Goal: Transaction & Acquisition: Purchase product/service

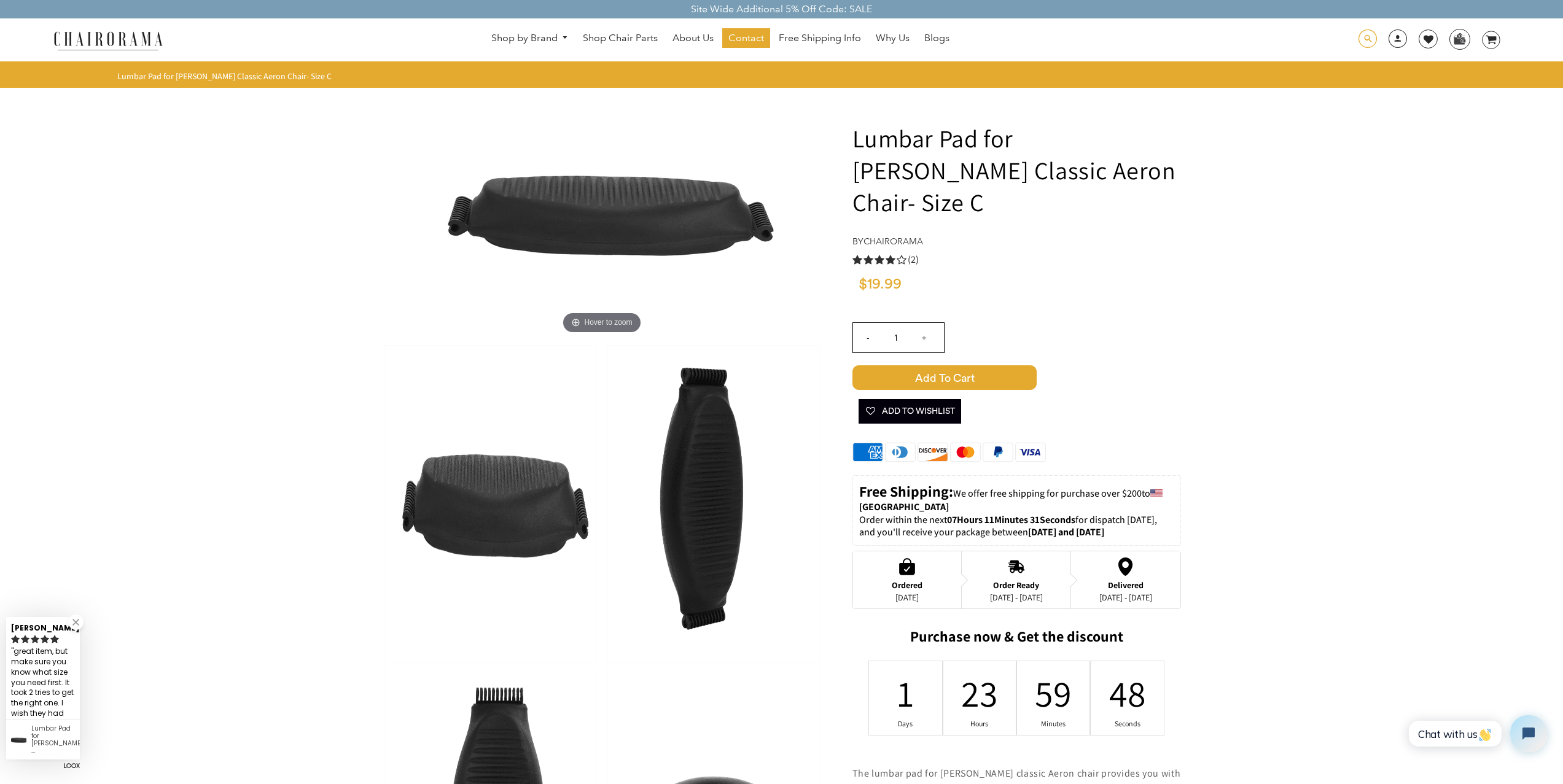
click at [1367, 34] on span at bounding box center [1368, 39] width 19 height 19
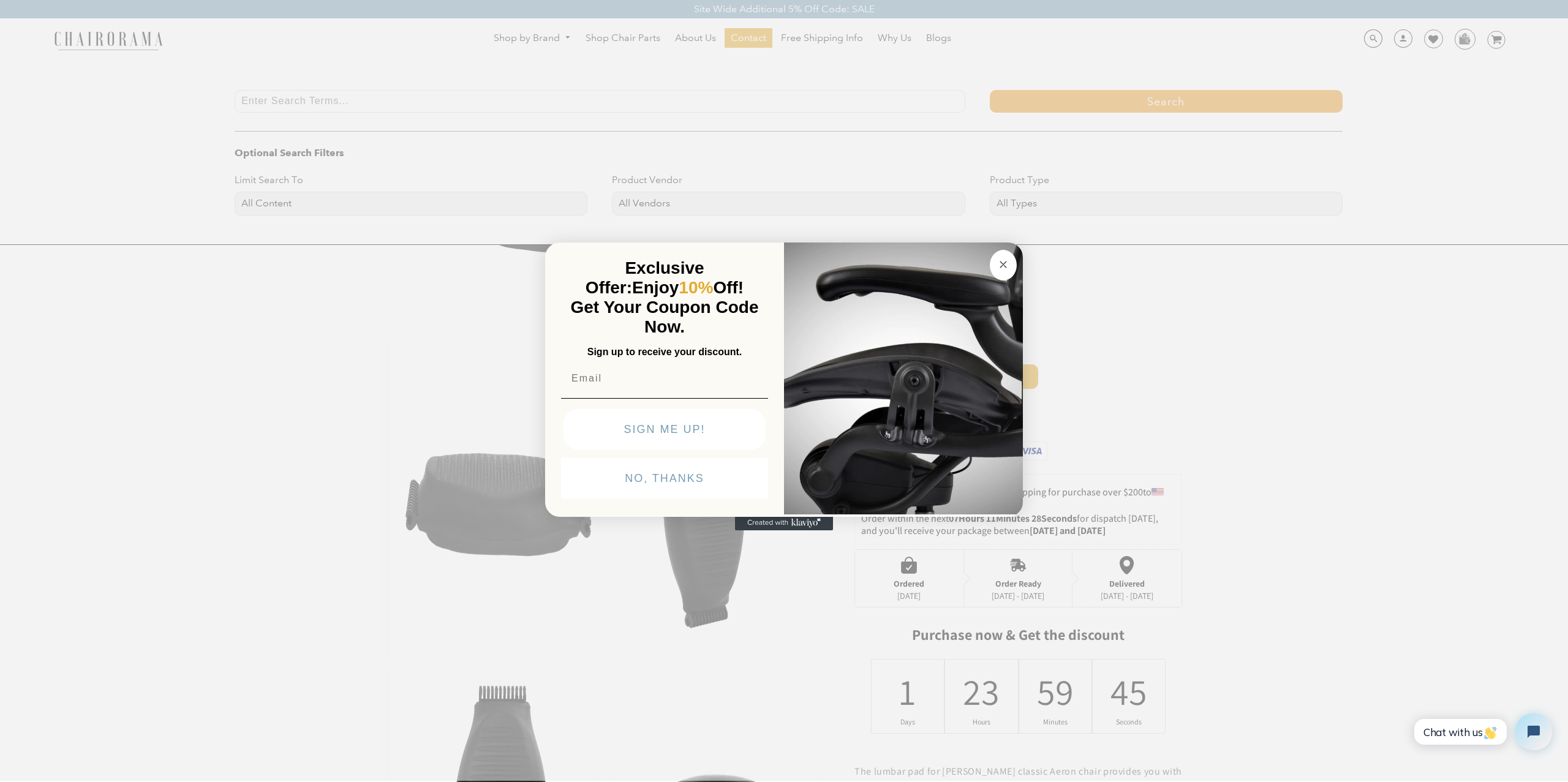
click at [1005, 266] on icon "Close dialog" at bounding box center [1003, 264] width 6 height 6
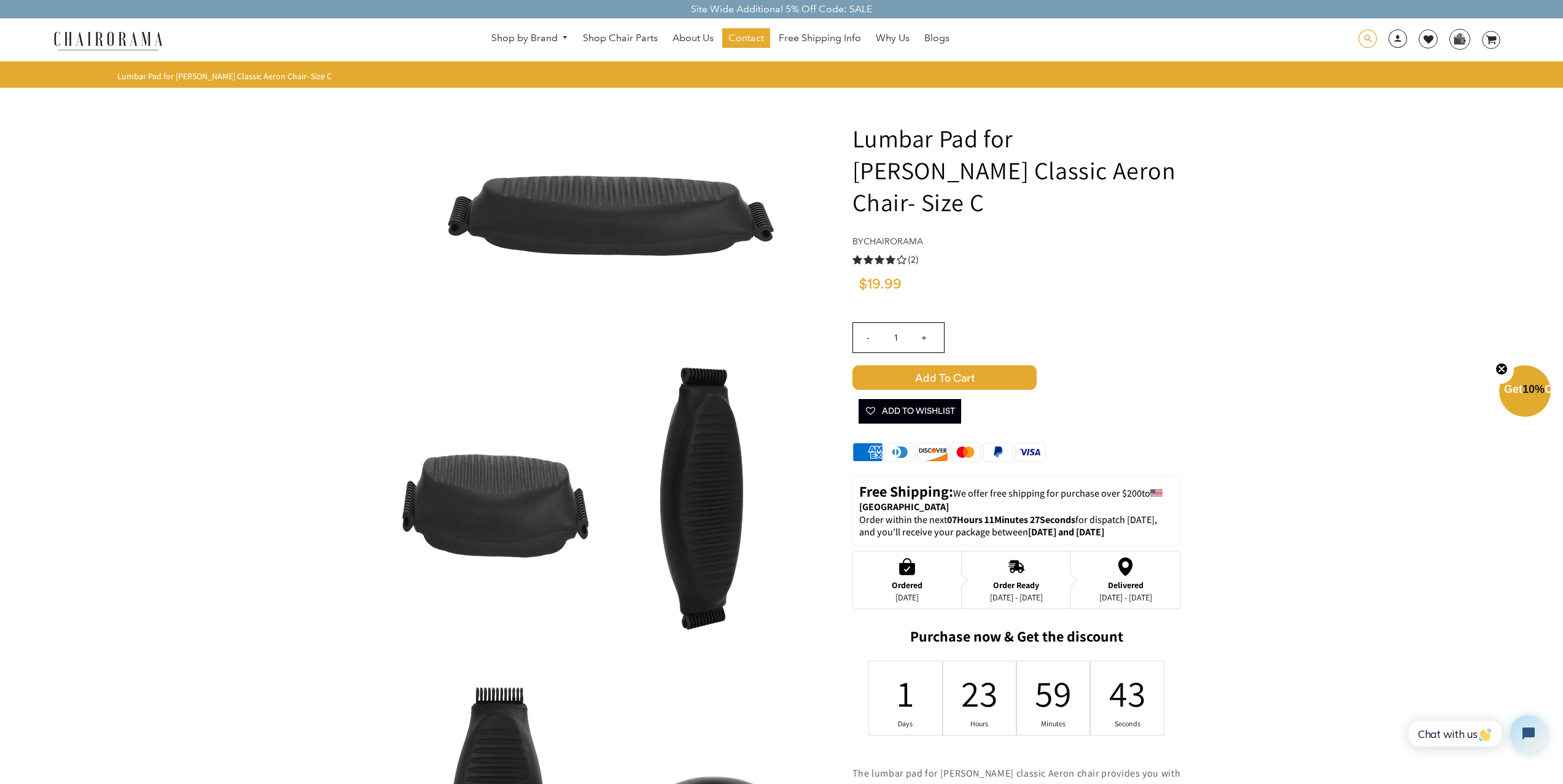
click at [1361, 39] on span at bounding box center [1368, 39] width 19 height 19
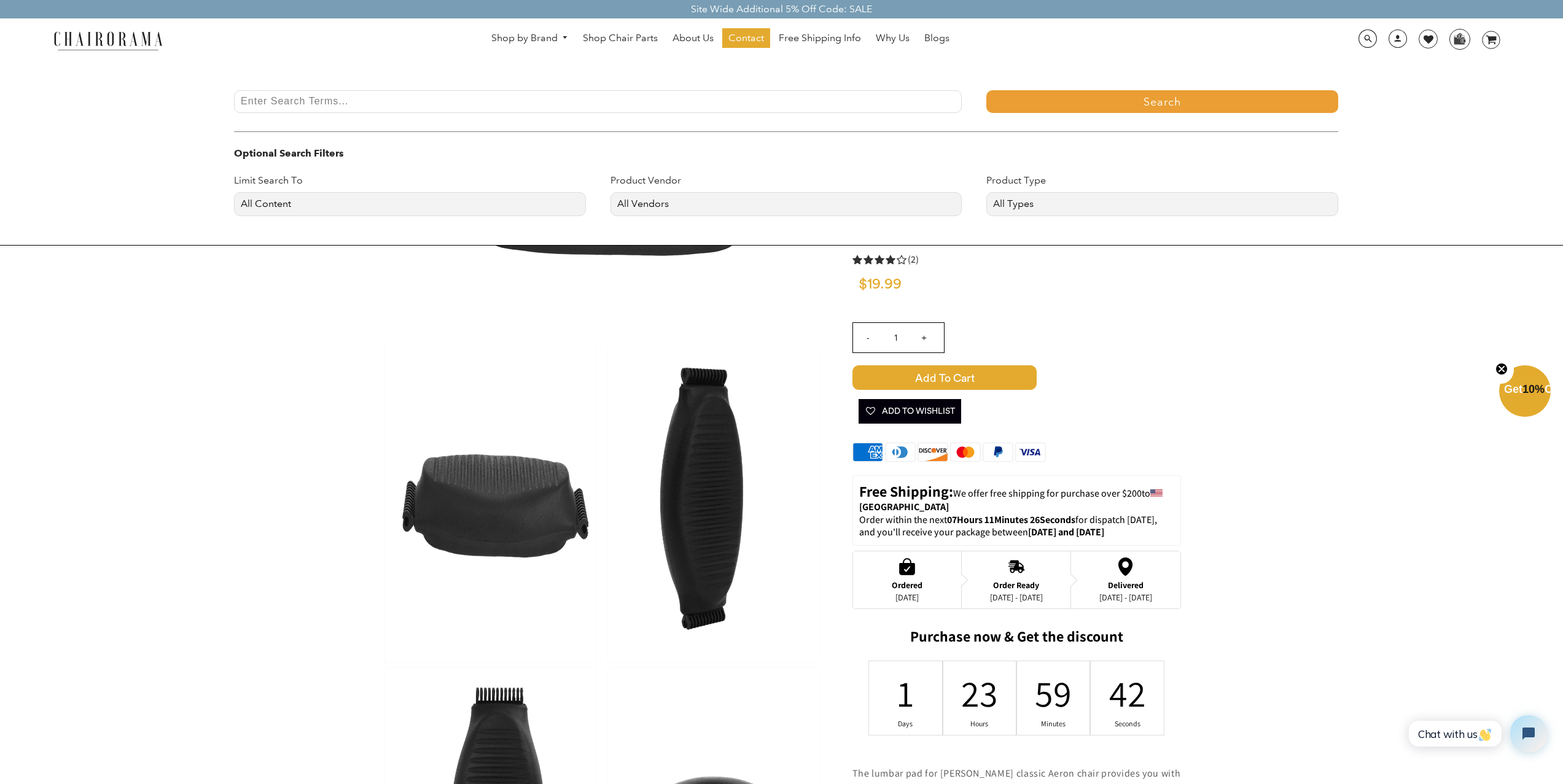
click at [777, 119] on div at bounding box center [598, 110] width 752 height 42
click at [774, 110] on input "Enter Search Terms..." at bounding box center [598, 102] width 728 height 23
type input "[PERSON_NAME] aeron lumbar cushon size A"
click at [987, 90] on button "Search" at bounding box center [1163, 102] width 352 height 23
